Goal: Information Seeking & Learning: Learn about a topic

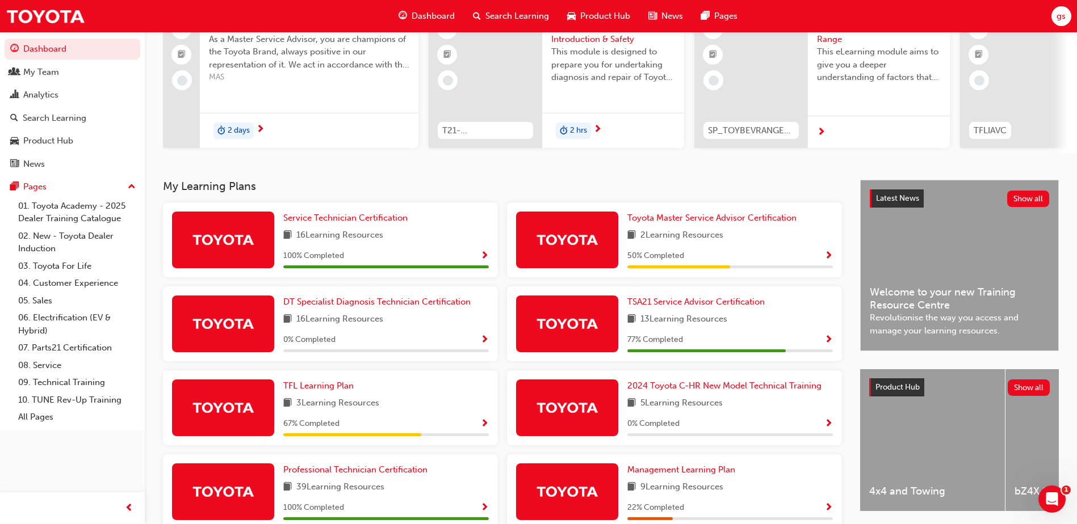
scroll to position [113, 0]
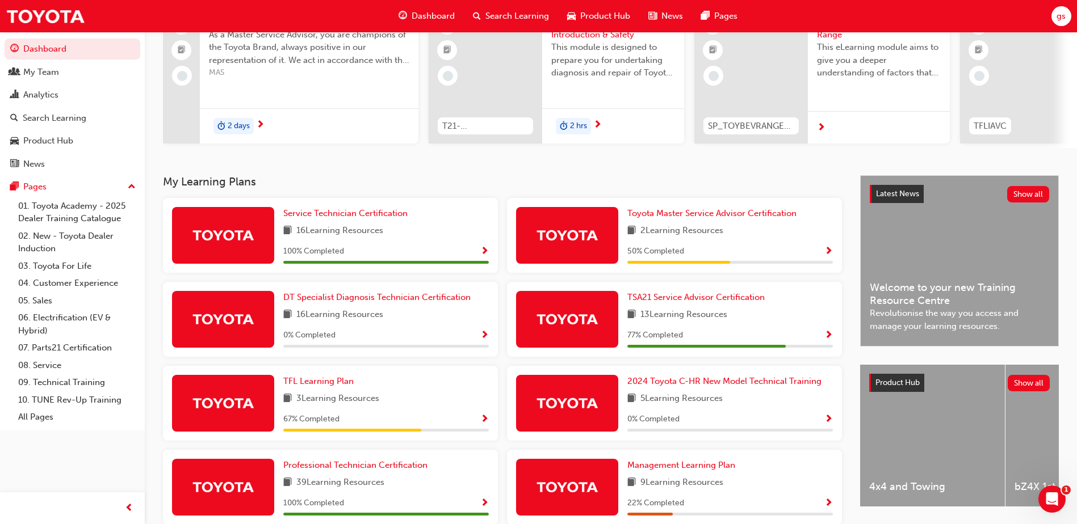
click at [604, 230] on div at bounding box center [567, 235] width 102 height 57
drag, startPoint x: 604, startPoint y: 230, endPoint x: 733, endPoint y: 234, distance: 128.3
click at [733, 233] on div "2 Learning Resources" at bounding box center [729, 231] width 205 height 14
click at [738, 218] on span "Toyota Master Service Advisor Certification" at bounding box center [711, 213] width 169 height 10
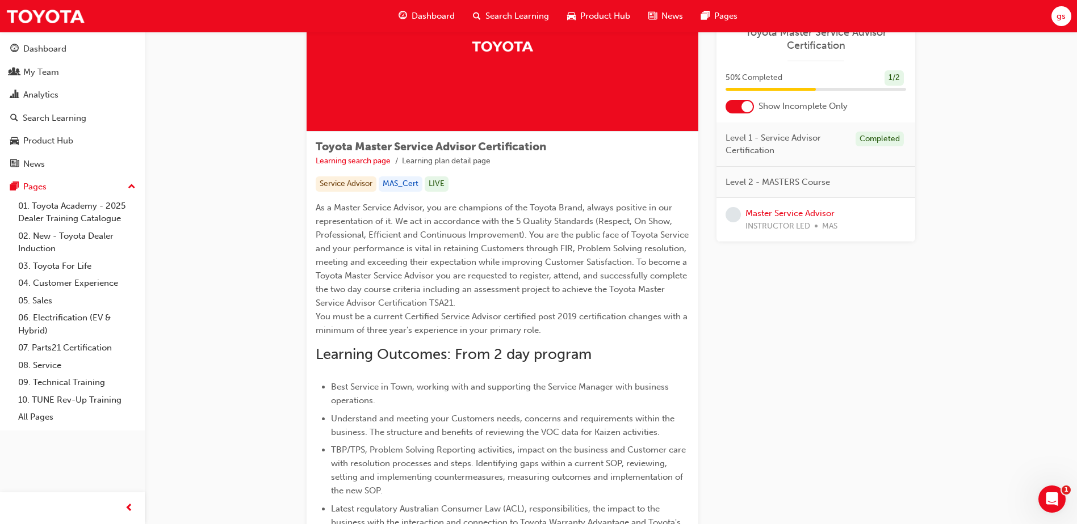
scroll to position [66, 0]
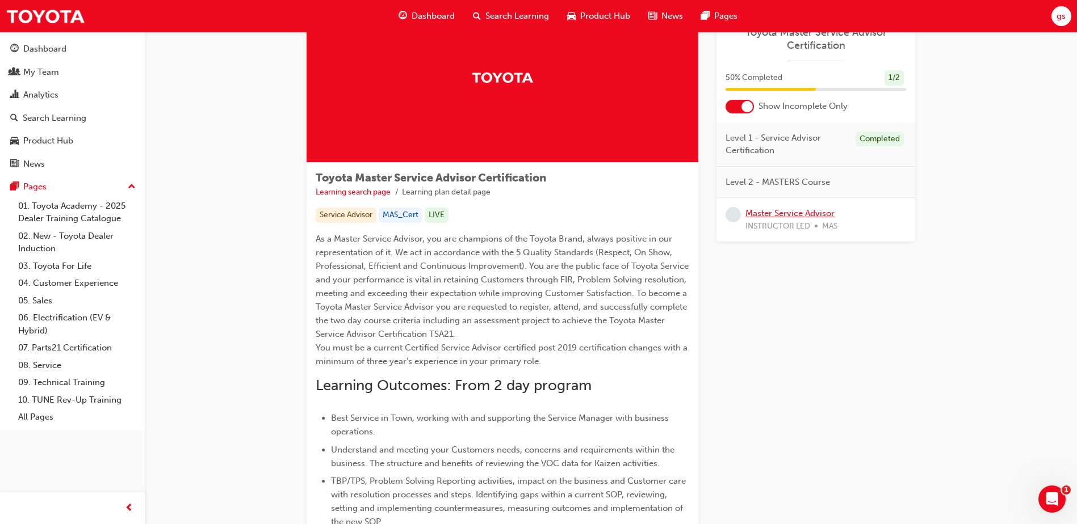
click at [783, 213] on link "Master Service Advisor" at bounding box center [789, 213] width 89 height 10
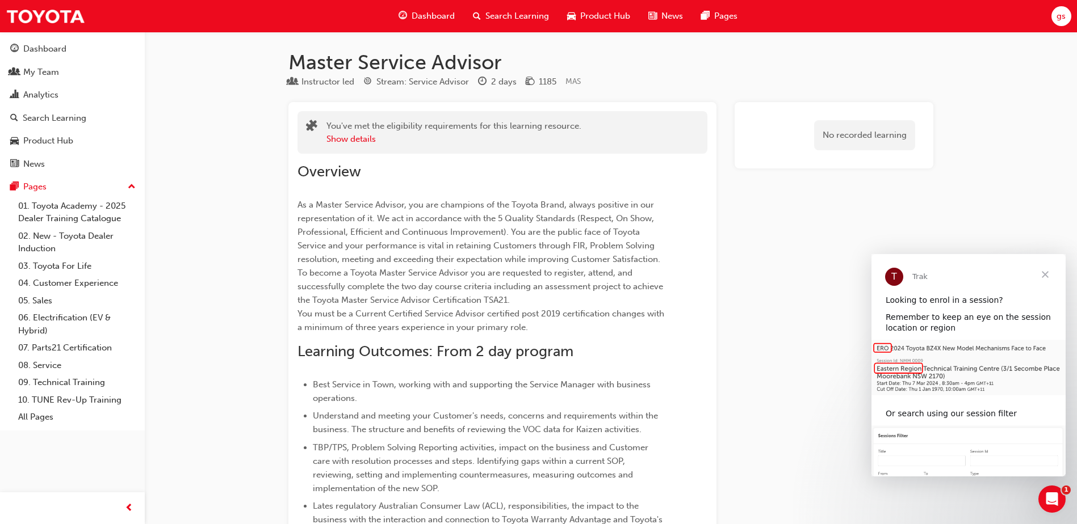
click at [1048, 270] on span "Close" at bounding box center [1044, 274] width 41 height 41
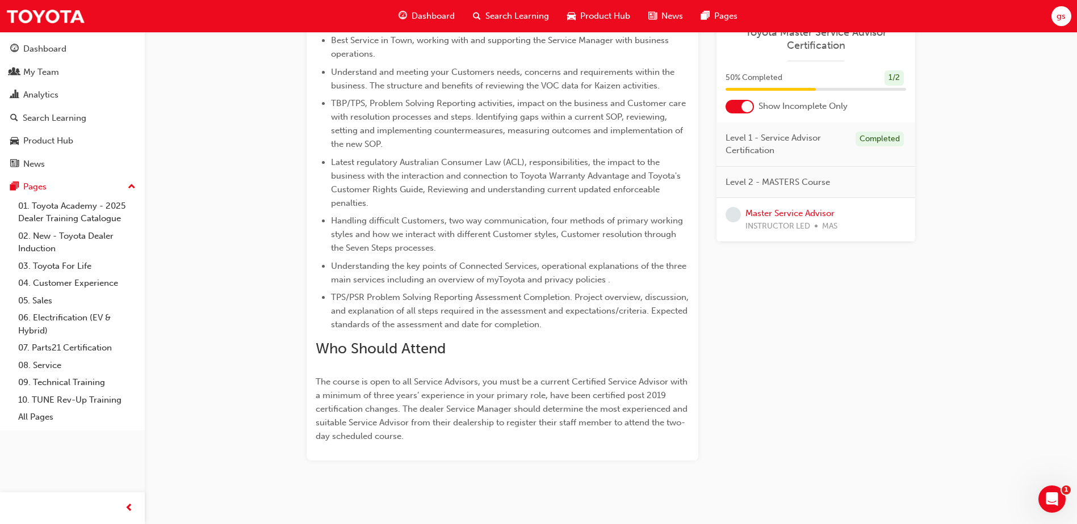
scroll to position [454, 0]
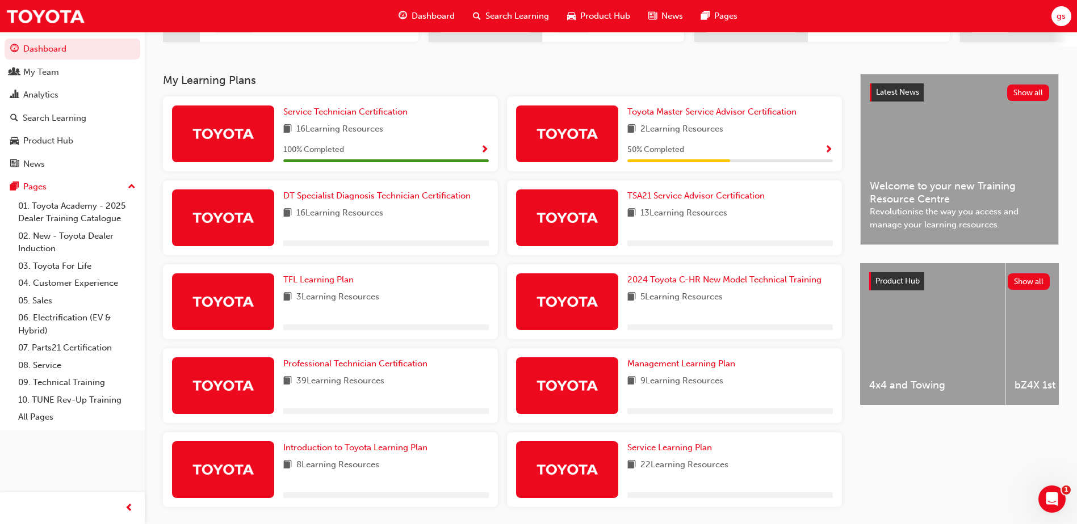
scroll to position [227, 0]
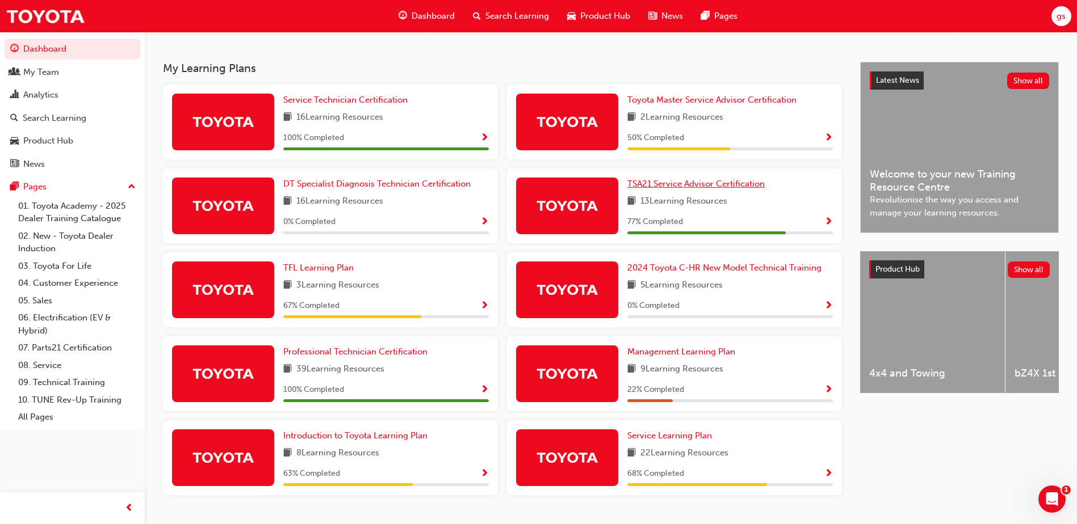
click at [684, 186] on span "TSA21 Service Advisor Certification" at bounding box center [695, 184] width 137 height 10
